Goal: Check status: Check status

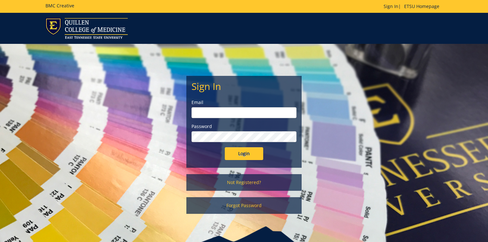
type input "[PERSON_NAME][EMAIL_ADDRESS][DOMAIN_NAME]"
click at [251, 158] on input "Login" at bounding box center [244, 153] width 38 height 13
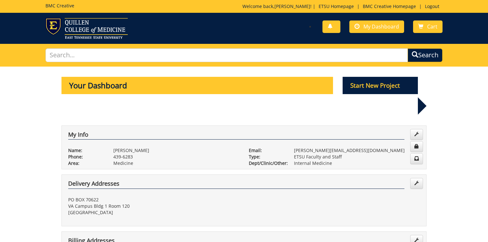
scroll to position [230, 0]
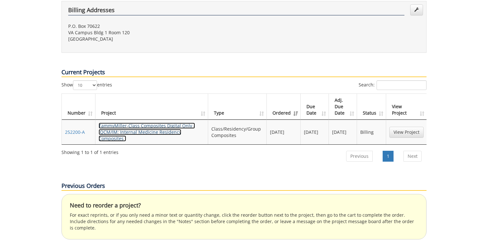
click at [145, 123] on link "TammyMiller-Class Composites Digital Only - (QCM/IM: Internal Medicine Residenc…" at bounding box center [147, 132] width 96 height 19
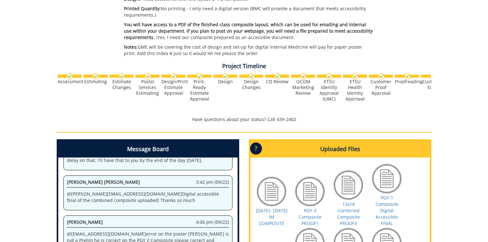
scroll to position [293, 0]
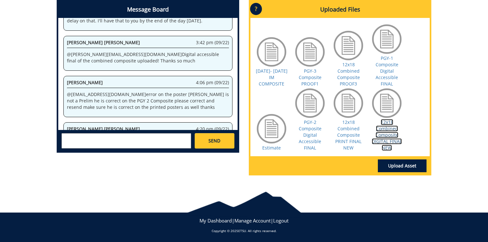
click at [386, 132] on link "12x18 Combined Composite DIGITAL FINAL NEW" at bounding box center [387, 135] width 30 height 32
